Goal: Use online tool/utility

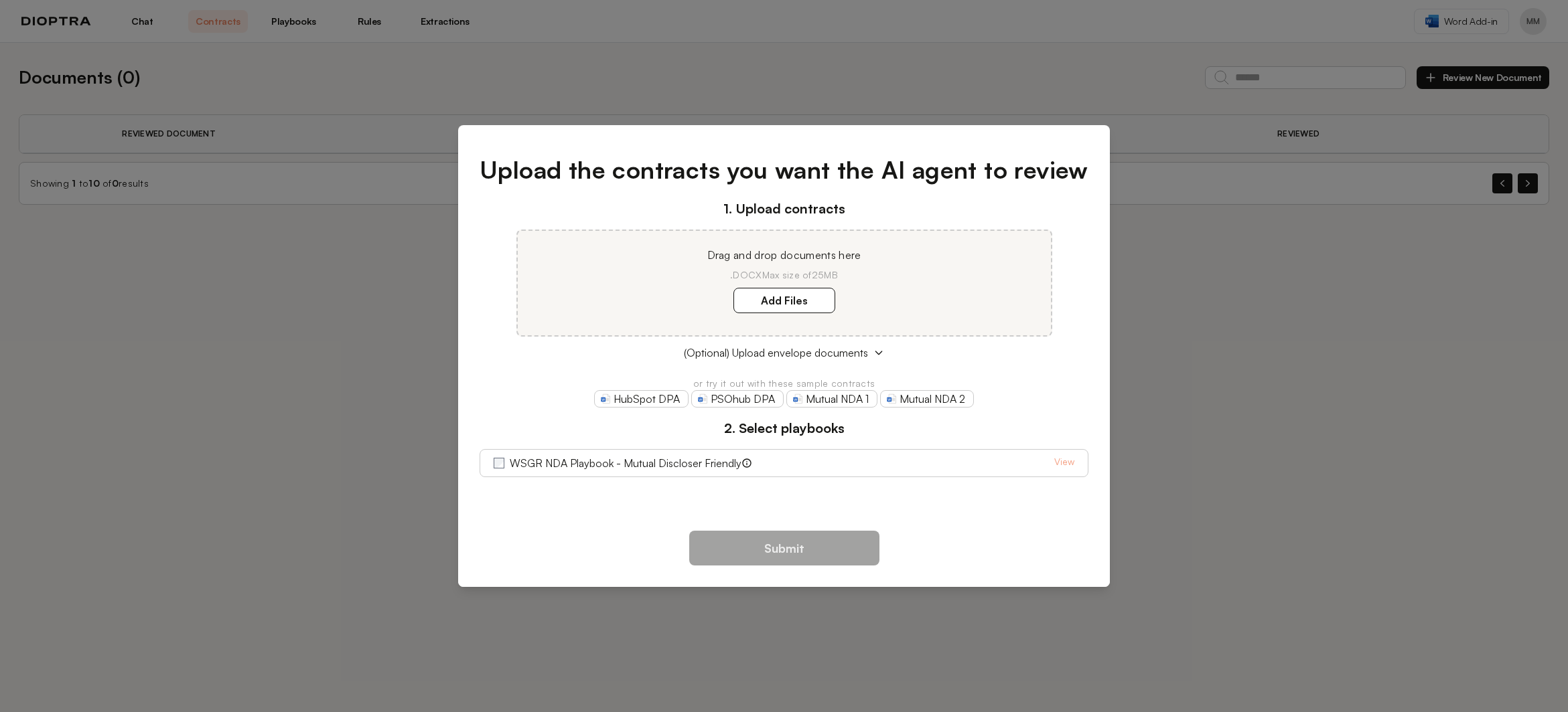
click at [211, 381] on div "Upload the contracts you want the AI agent to review 1. Upload contracts Drag a…" at bounding box center [784, 356] width 1568 height 712
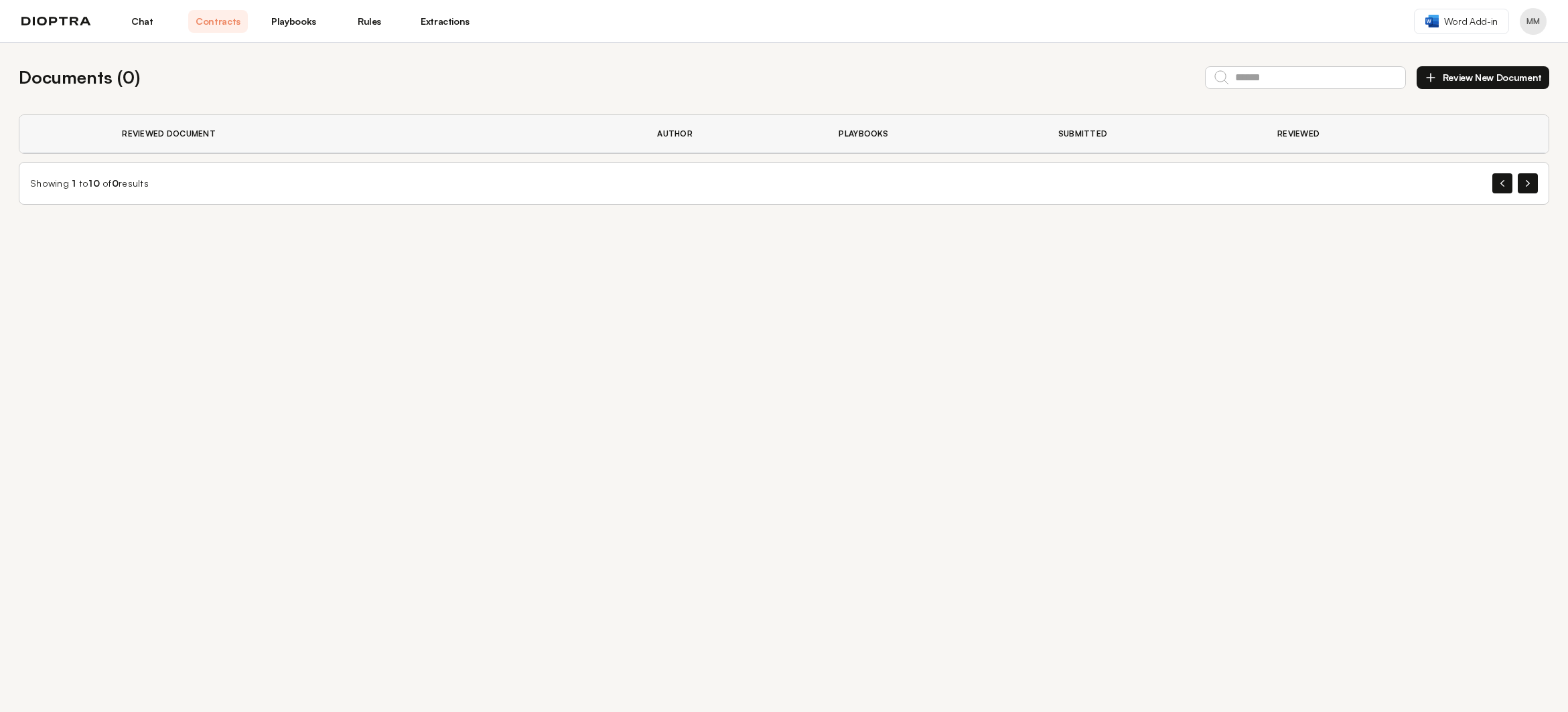
click at [146, 17] on link "Chat" at bounding box center [142, 21] width 60 height 23
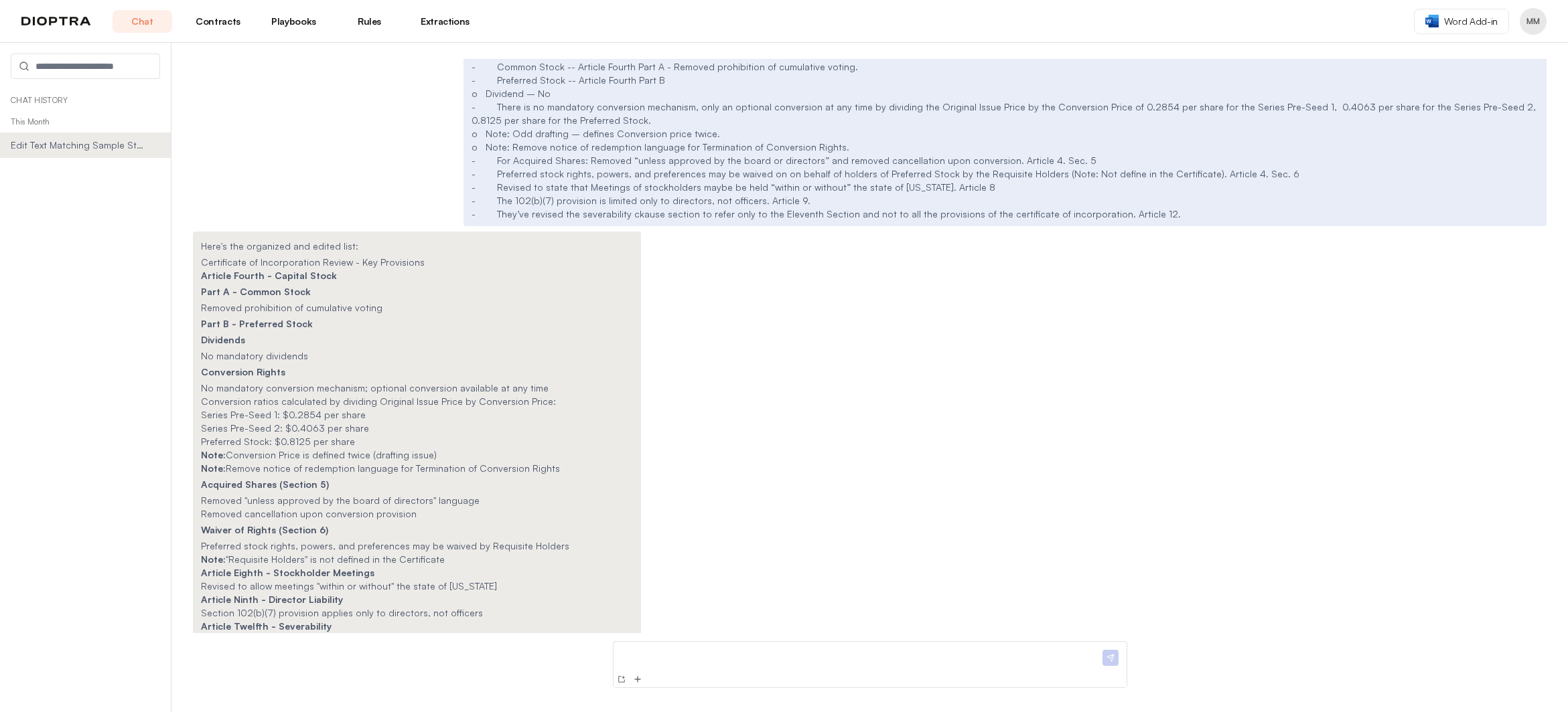
scroll to position [7934, 0]
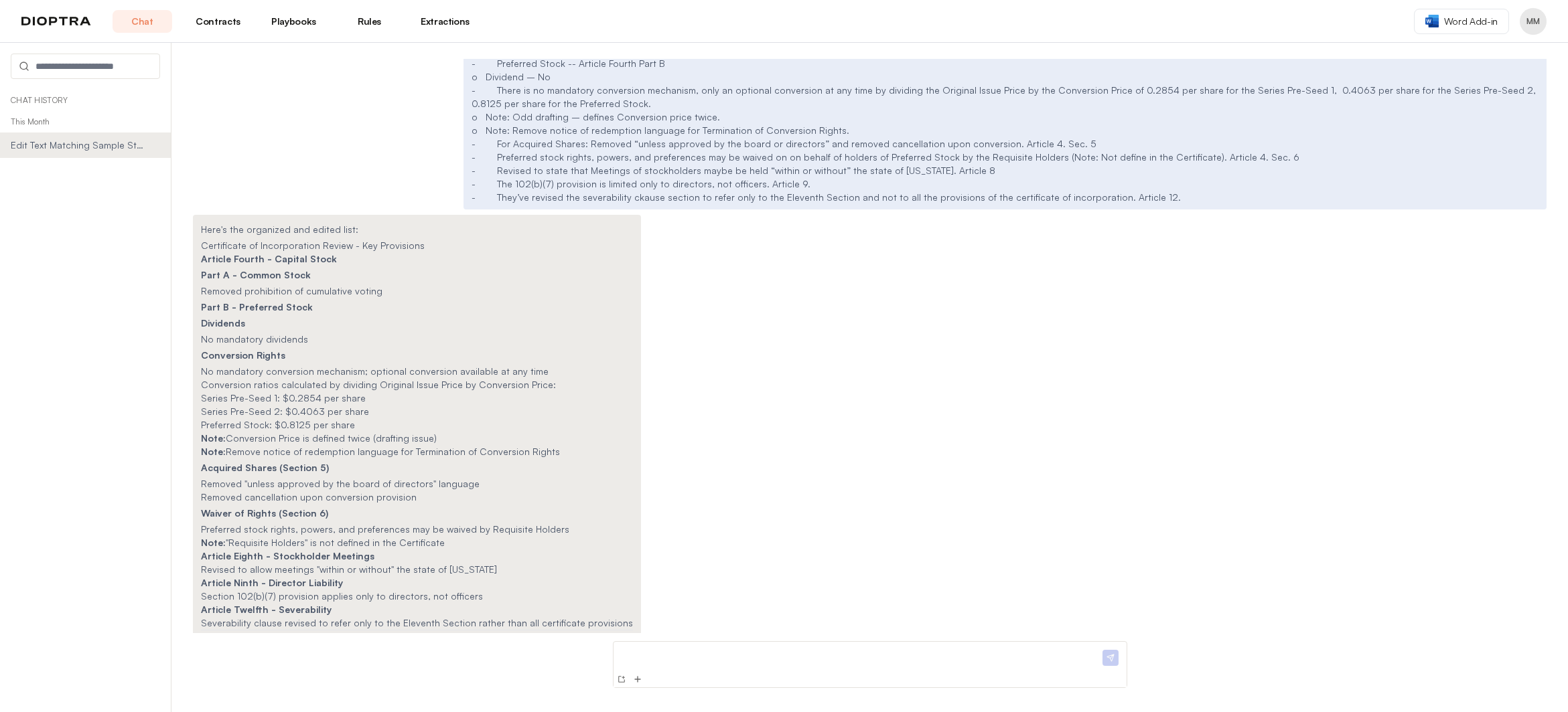
click at [678, 658] on p at bounding box center [859, 654] width 481 height 14
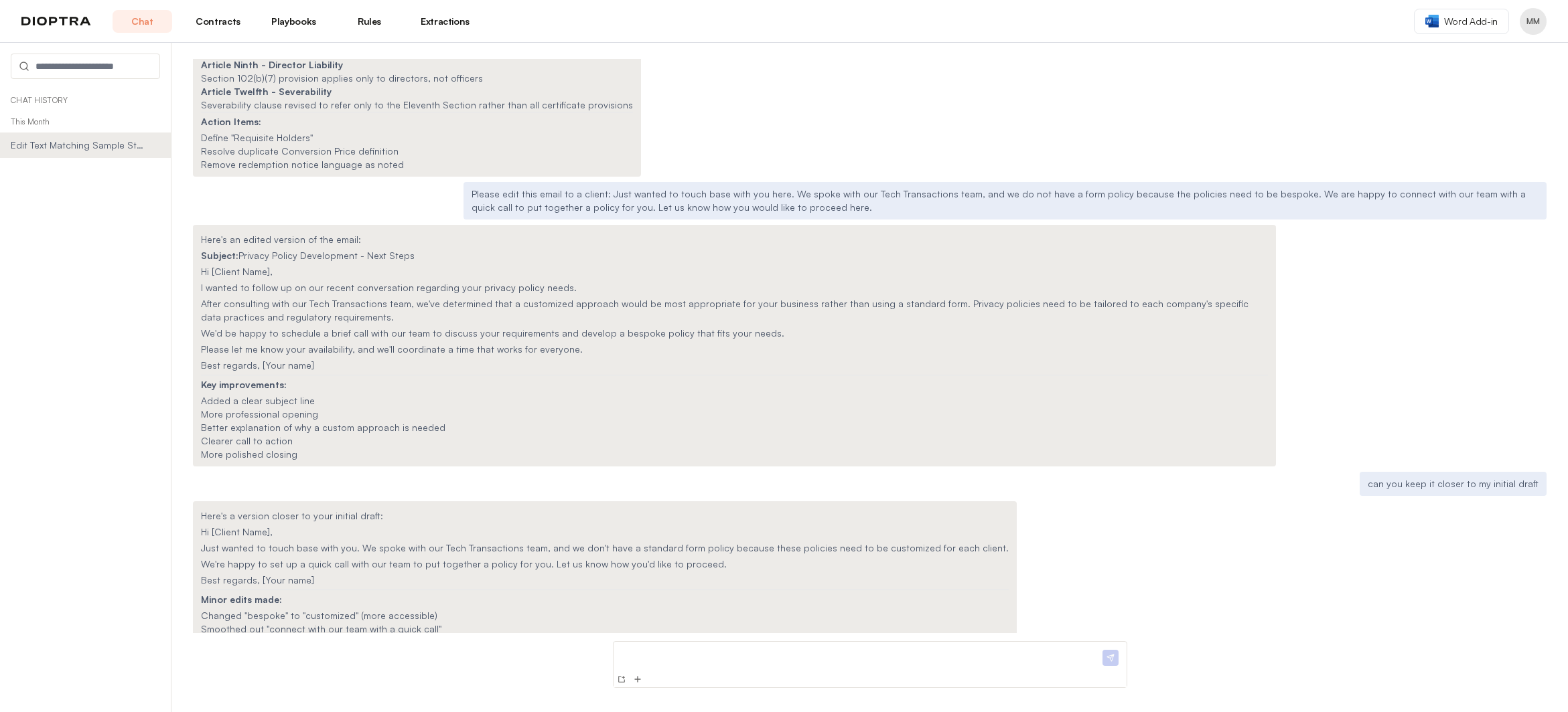
scroll to position [8413, 0]
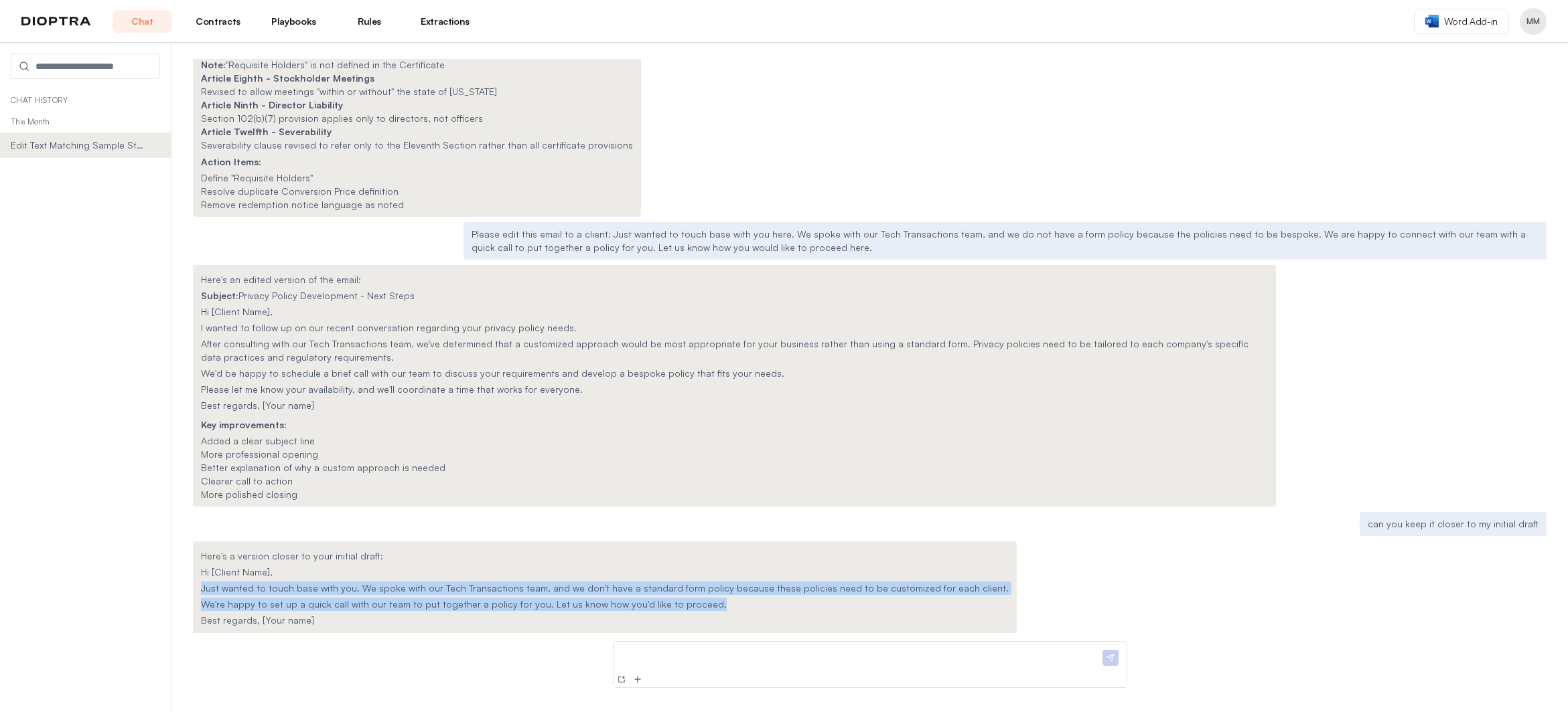
drag, startPoint x: 713, startPoint y: 537, endPoint x: 189, endPoint y: 517, distance: 524.4
click at [189, 517] on div "Can you edit some text in a similar style to a few sample texts I'd be happy to…" at bounding box center [869, 377] width 1397 height 669
copy div "Just wanted to touch base with you. We spoke with our Tech Transactions team, a…"
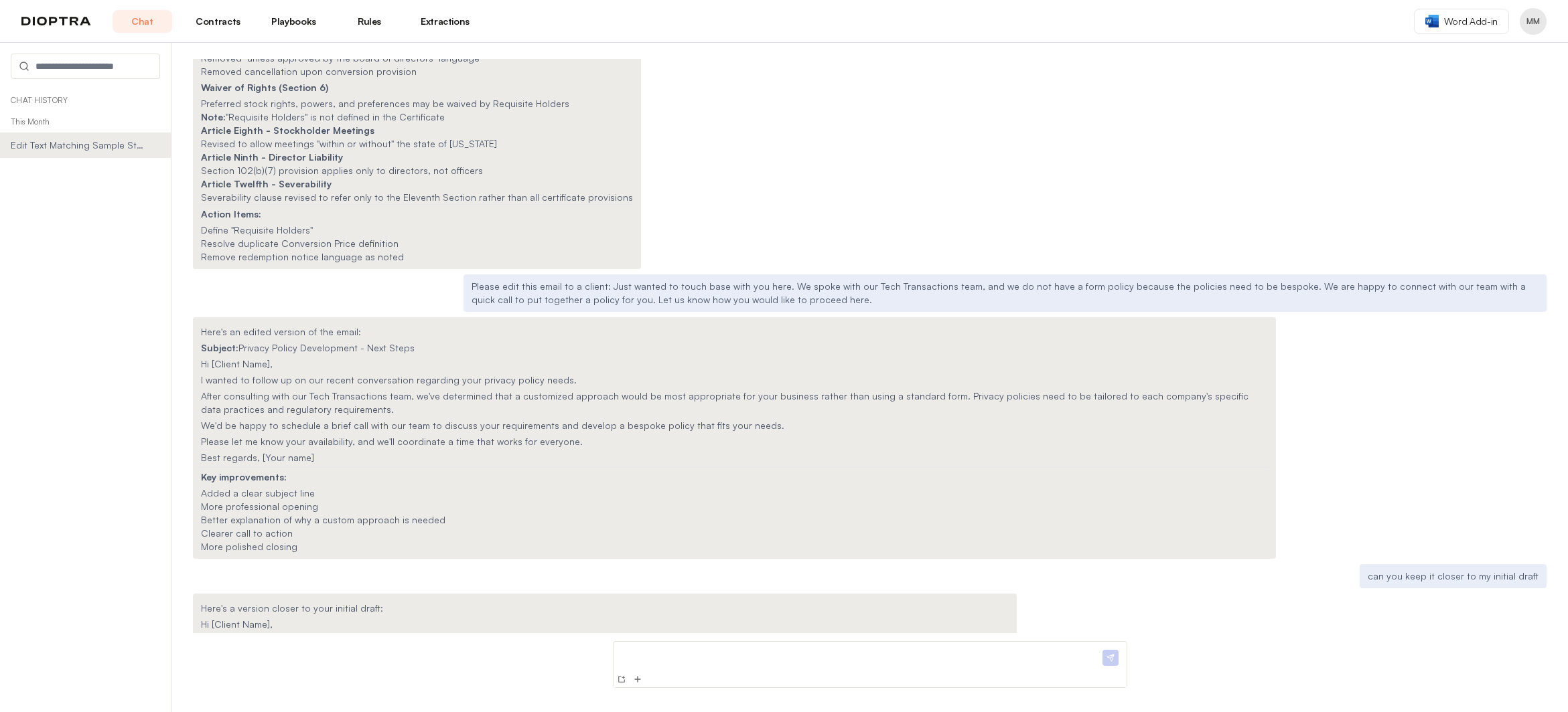
scroll to position [8346, 0]
